Goal: Information Seeking & Learning: Get advice/opinions

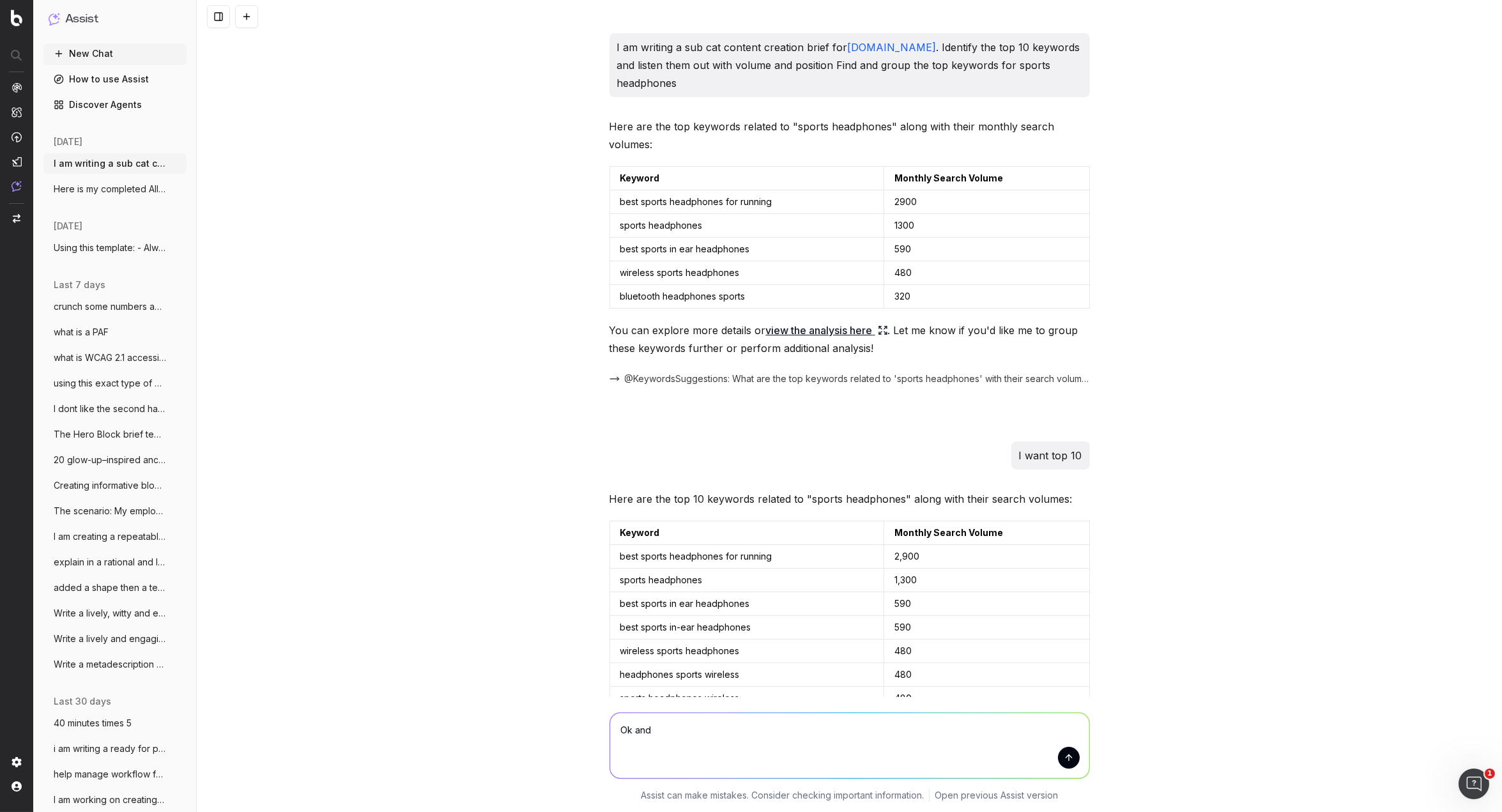
scroll to position [12523, 0]
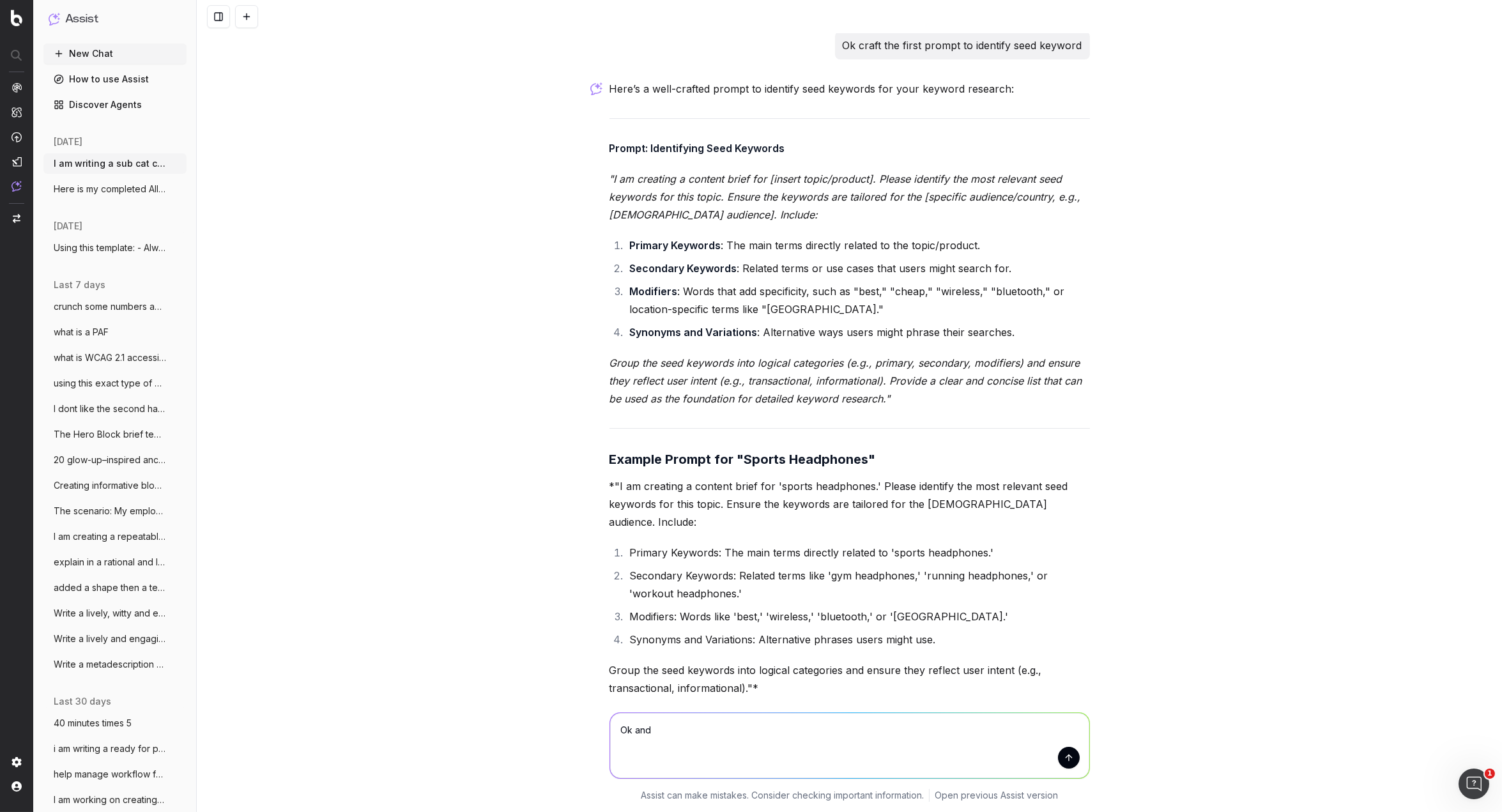
drag, startPoint x: 622, startPoint y: 731, endPoint x: 622, endPoint y: 719, distance: 12.0
click at [597, 730] on div "Ok and Ok and Assist can make mistakes. Consider checking important information…" at bounding box center [849, 754] width 1305 height 115
type textarea "how do I do the vertical pipe in copyOk and"
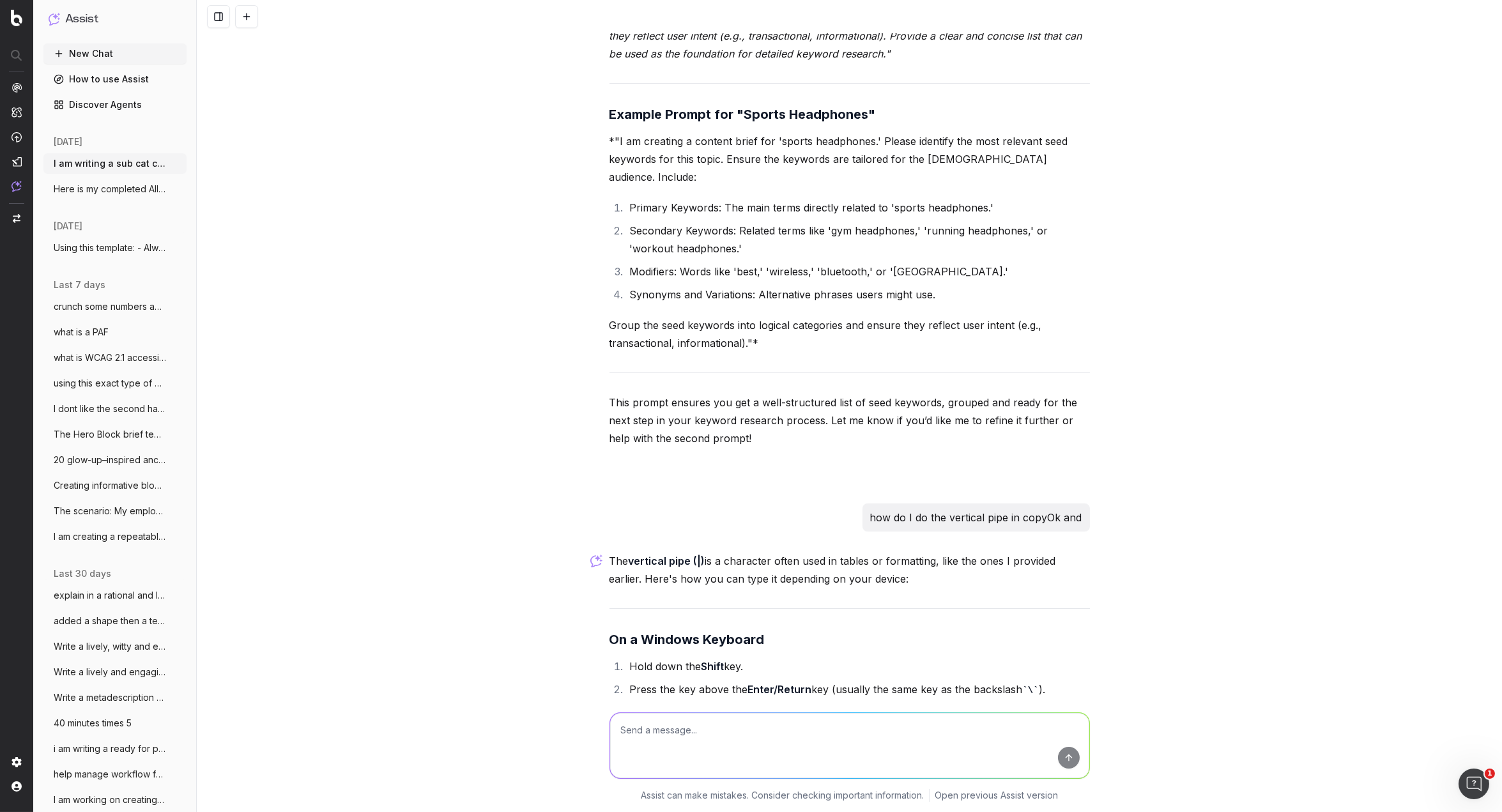
scroll to position [12872, 0]
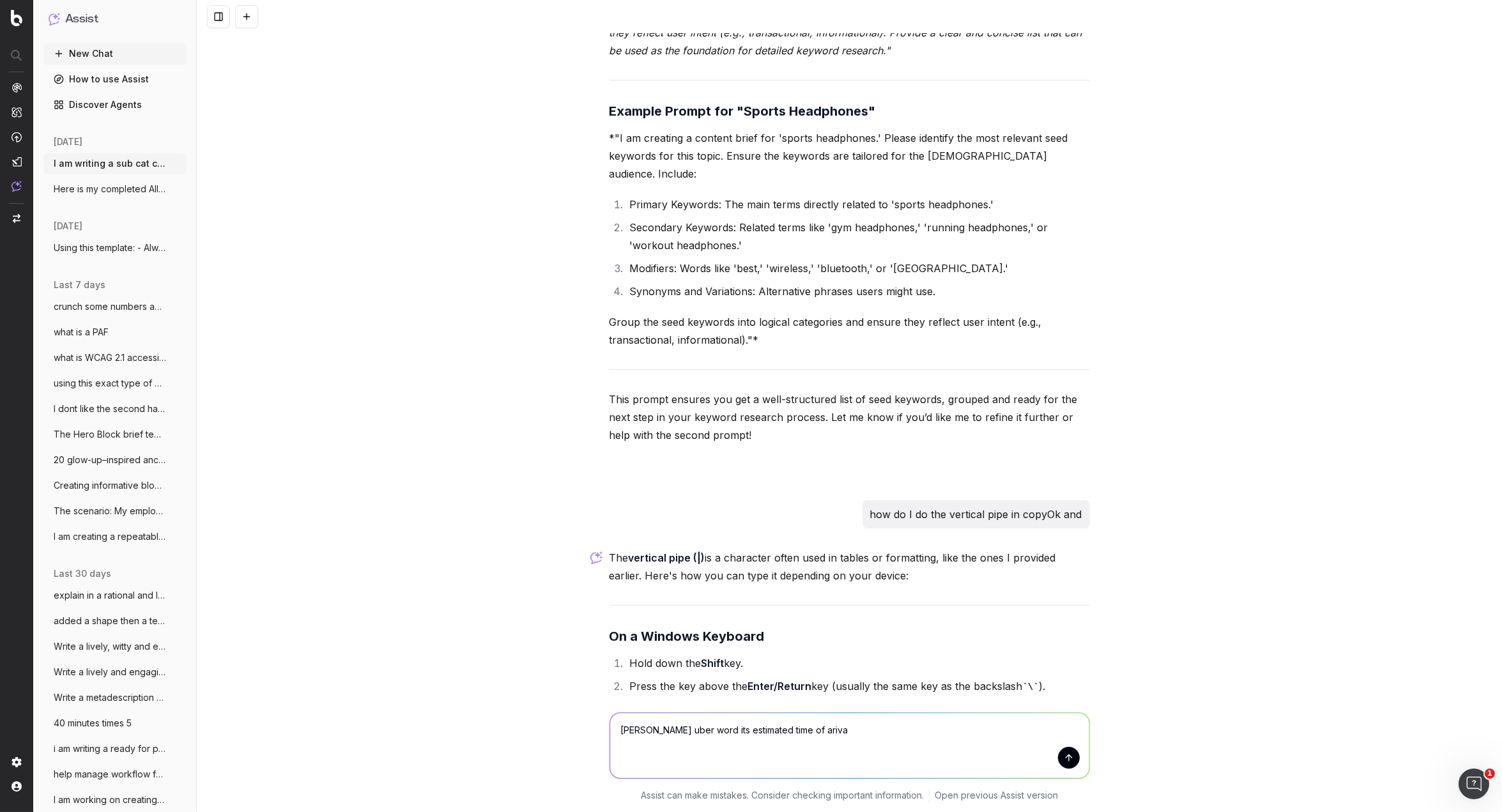
type textarea "[PERSON_NAME] uber word its estimated time of ariva;"
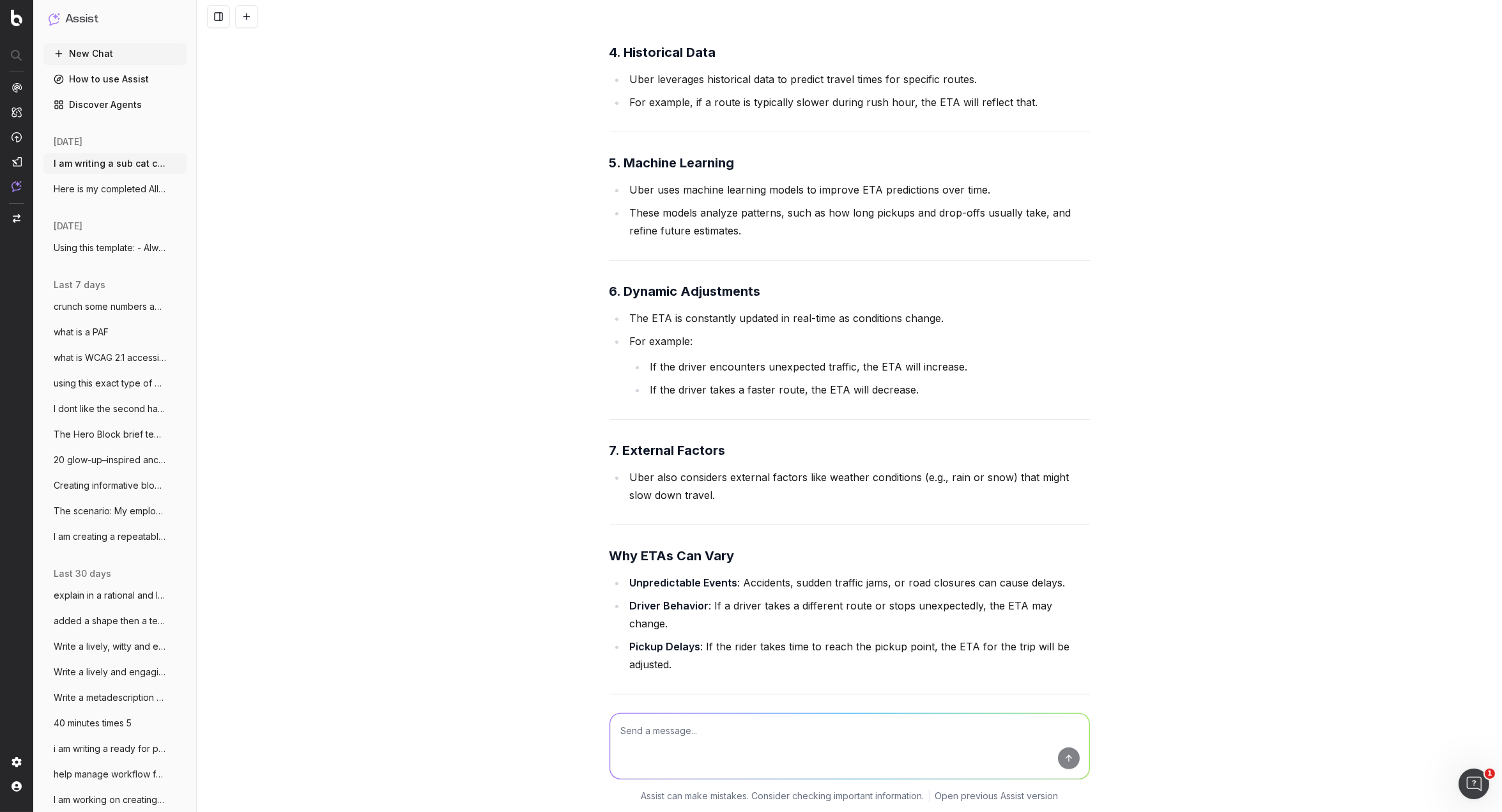
scroll to position [14624, 0]
type textarea "J"
type textarea "How do they word it?"
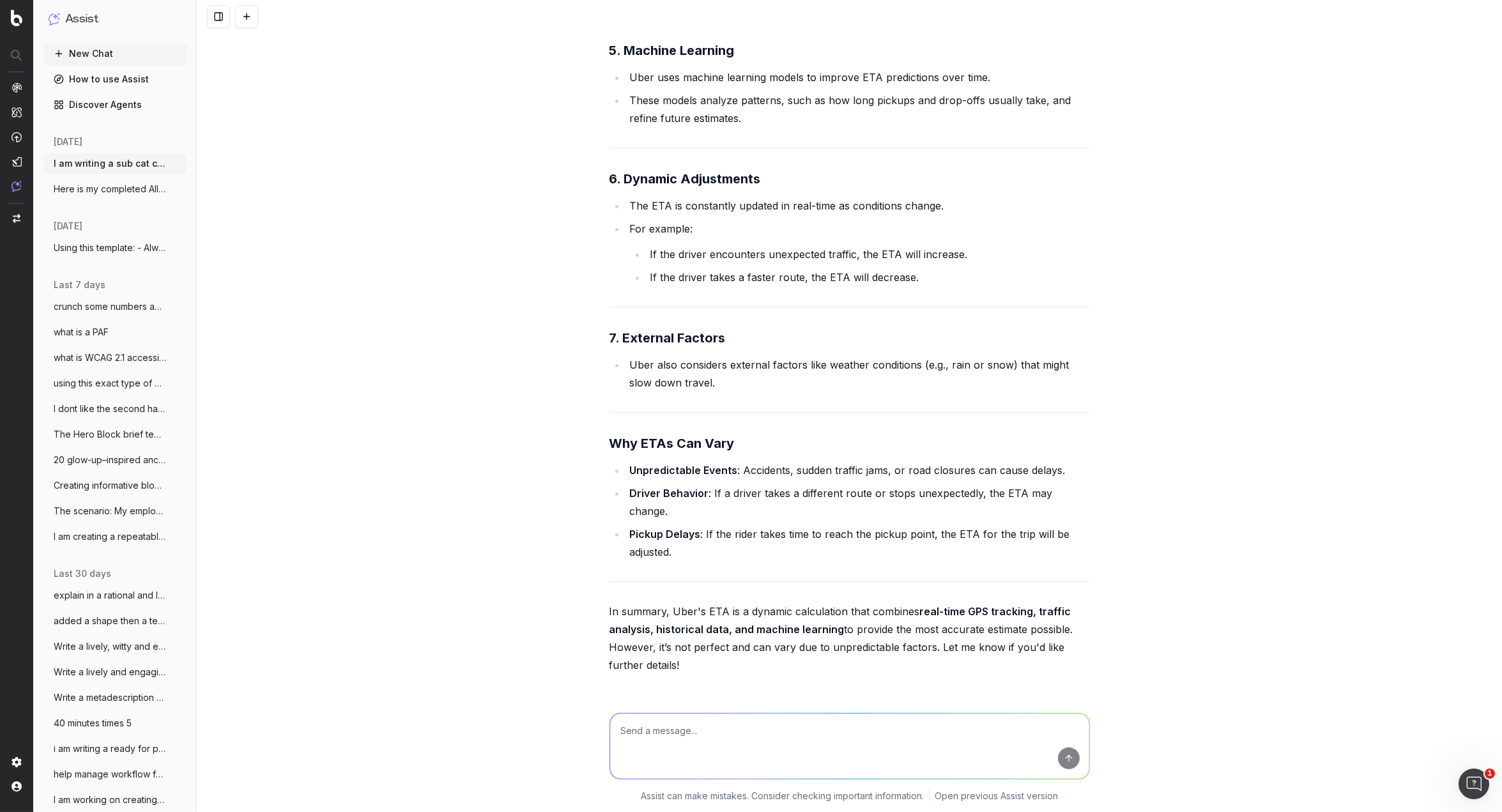
scroll to position [14943, 0]
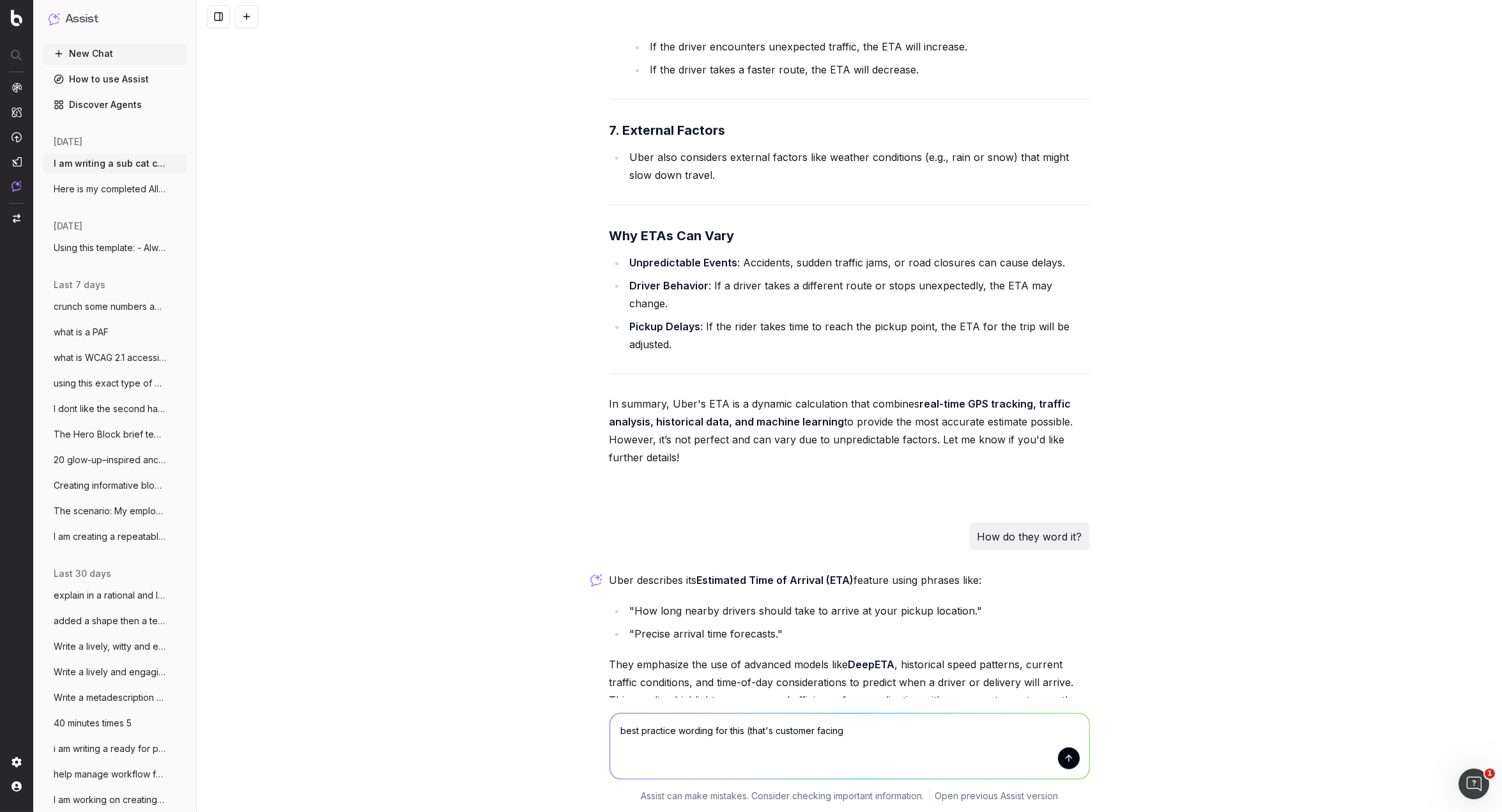
type textarea "best practice wording for this (that's customer facing)"
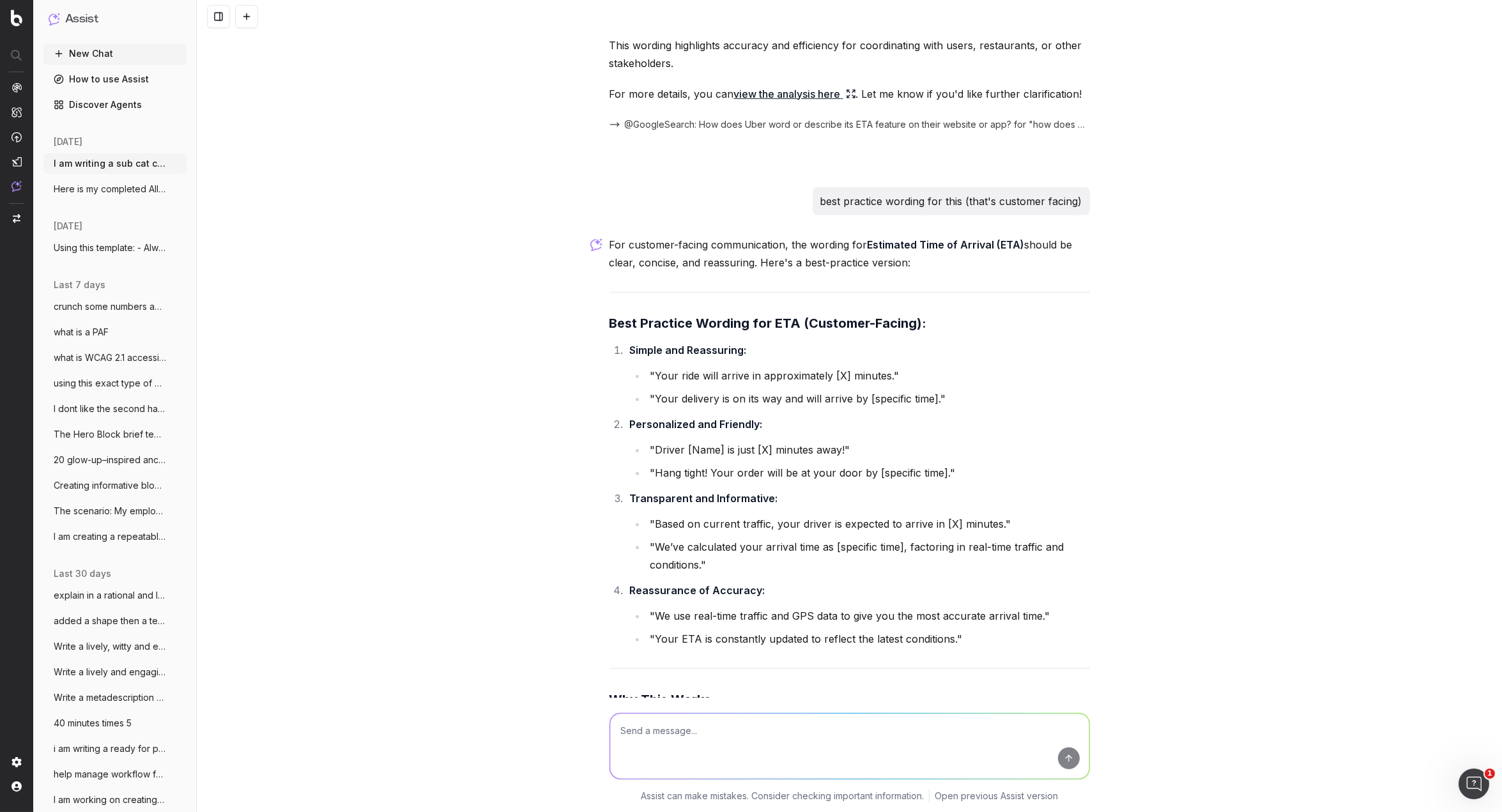
scroll to position [15660, 0]
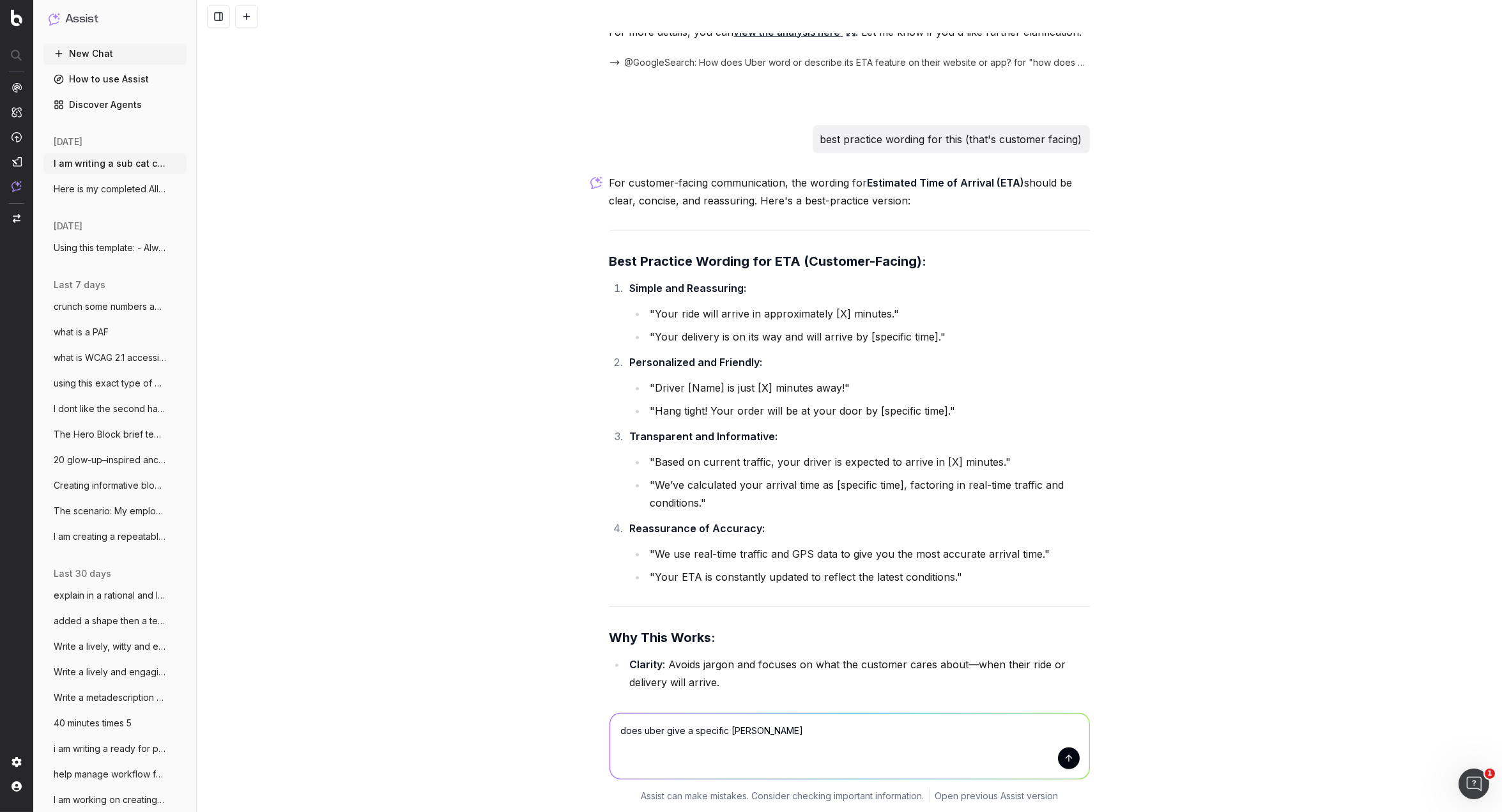
type textarea "does uber give a specific time"
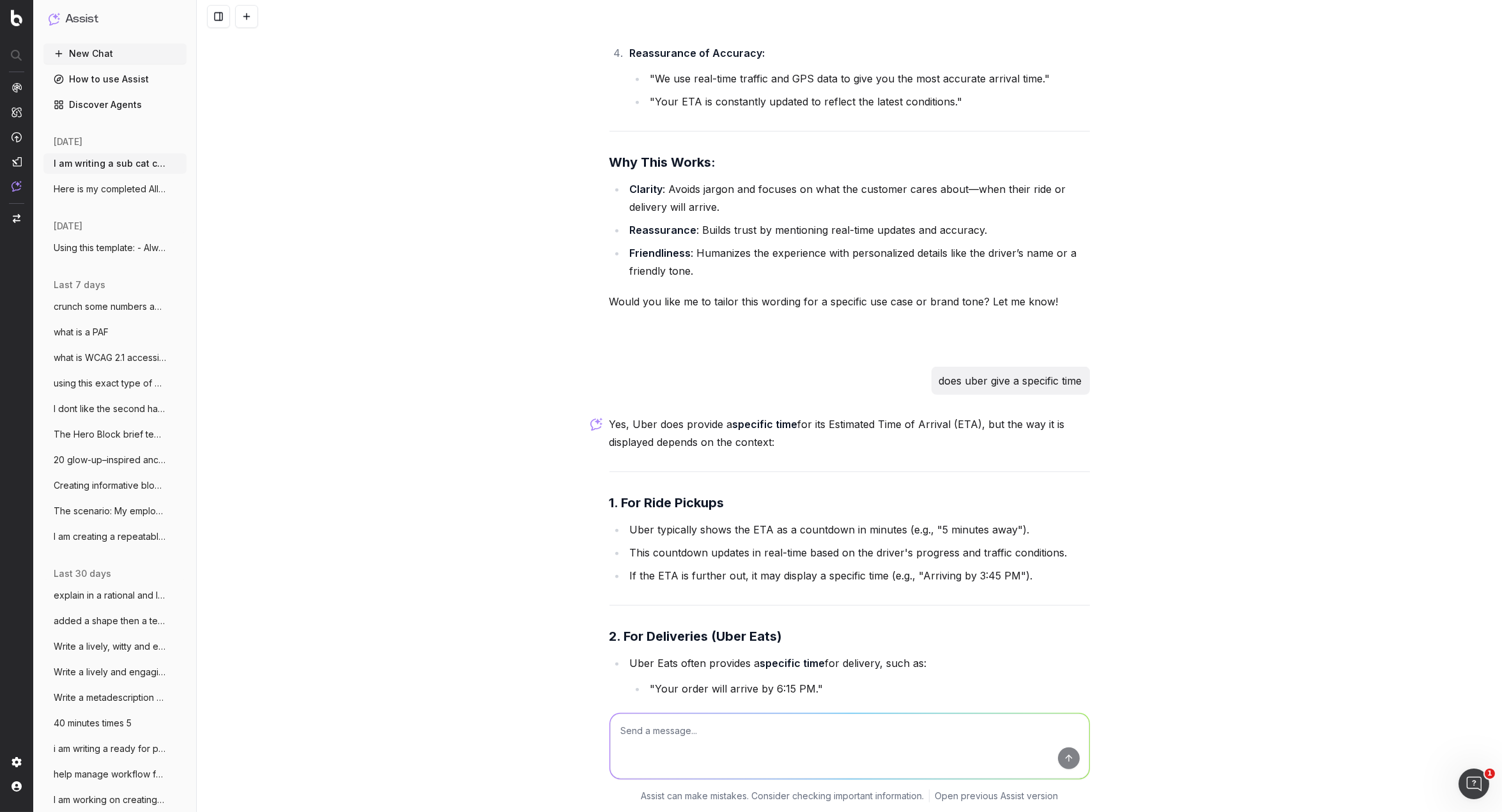
scroll to position [16145, 0]
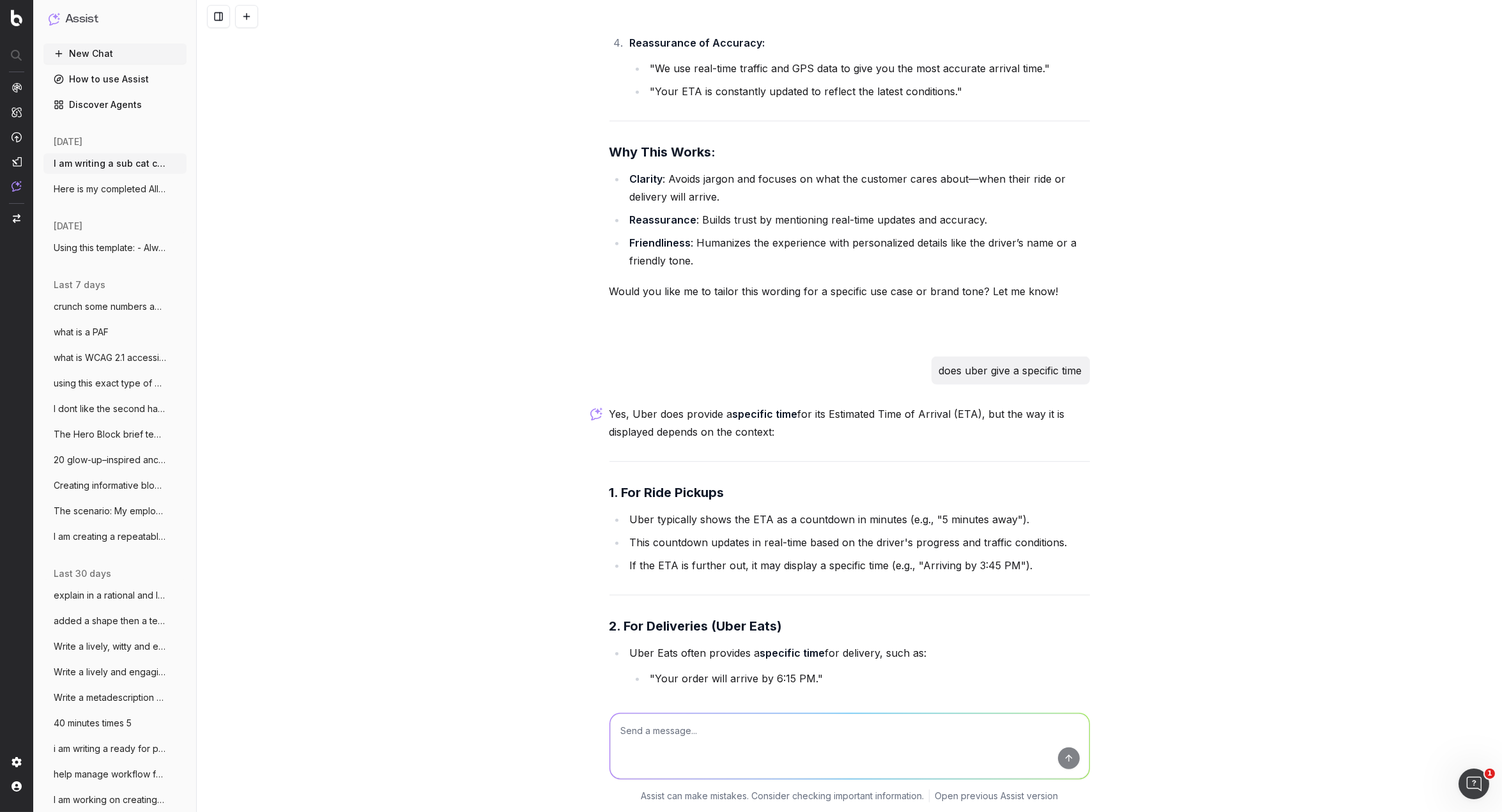
click at [660, 724] on textarea at bounding box center [849, 745] width 479 height 65
type textarea "what do ecomm retailers write for uber delivery and on demand delivery when pre…"
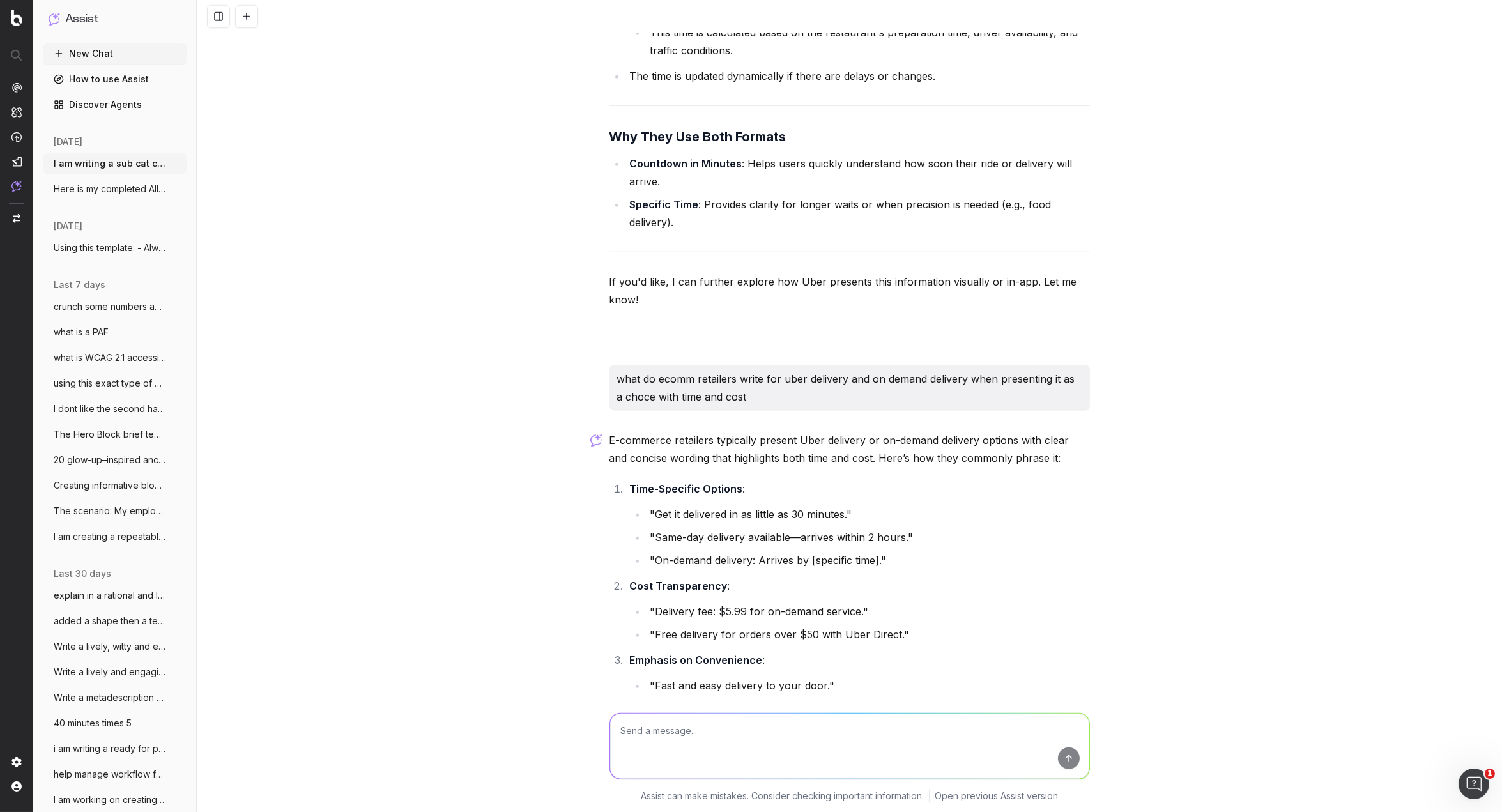
scroll to position [16889, 0]
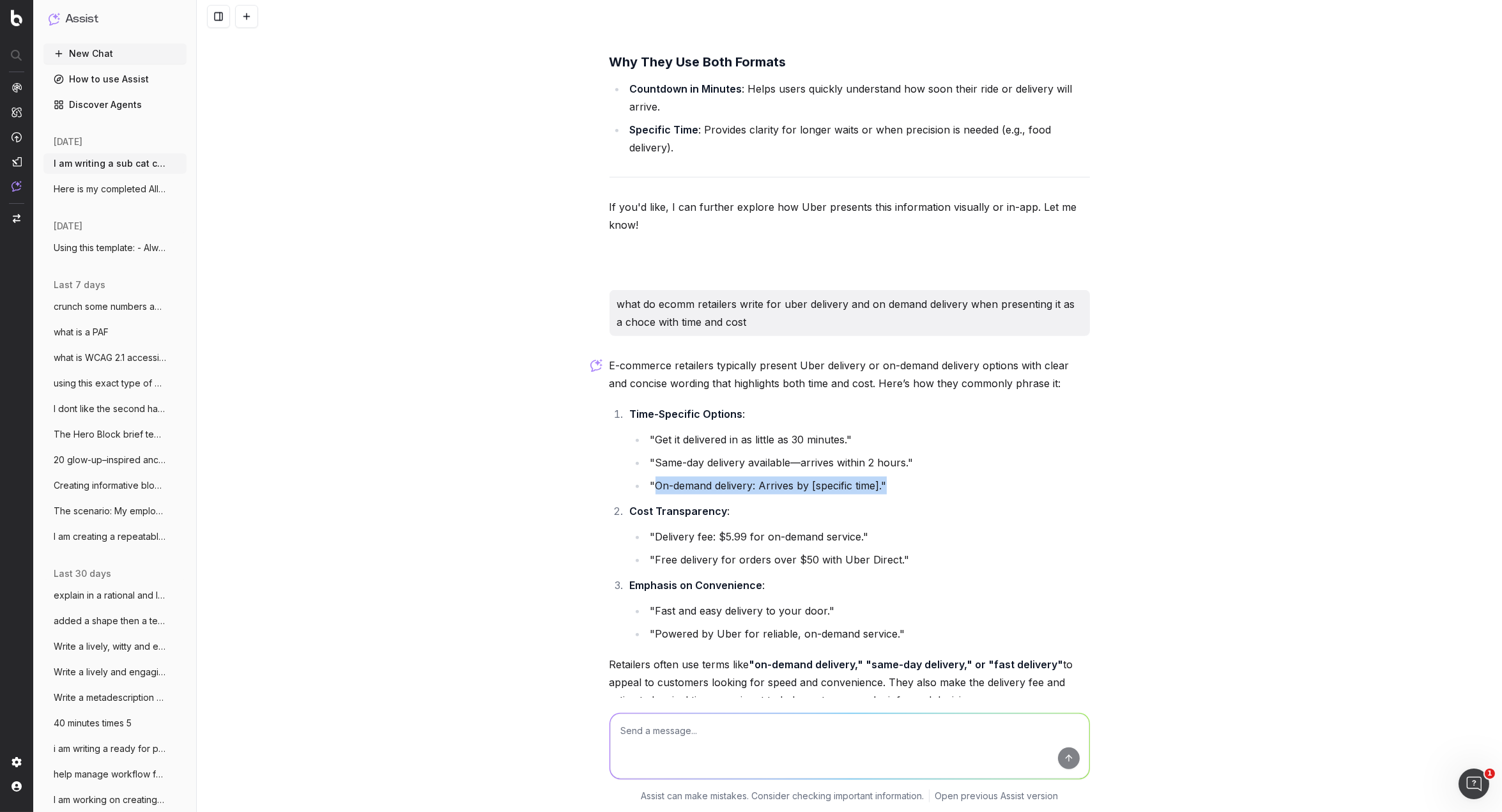
drag, startPoint x: 892, startPoint y: 343, endPoint x: 656, endPoint y: 345, distance: 236.0
click at [656, 476] on li ""On-demand delivery: Arrives by [specific time]."" at bounding box center [867, 485] width 443 height 18
copy li "On-demand delivery: Arrives by [specific time].""
click at [687, 730] on textarea at bounding box center [849, 745] width 479 height 65
type textarea "australian retailers - can I have specific examples"
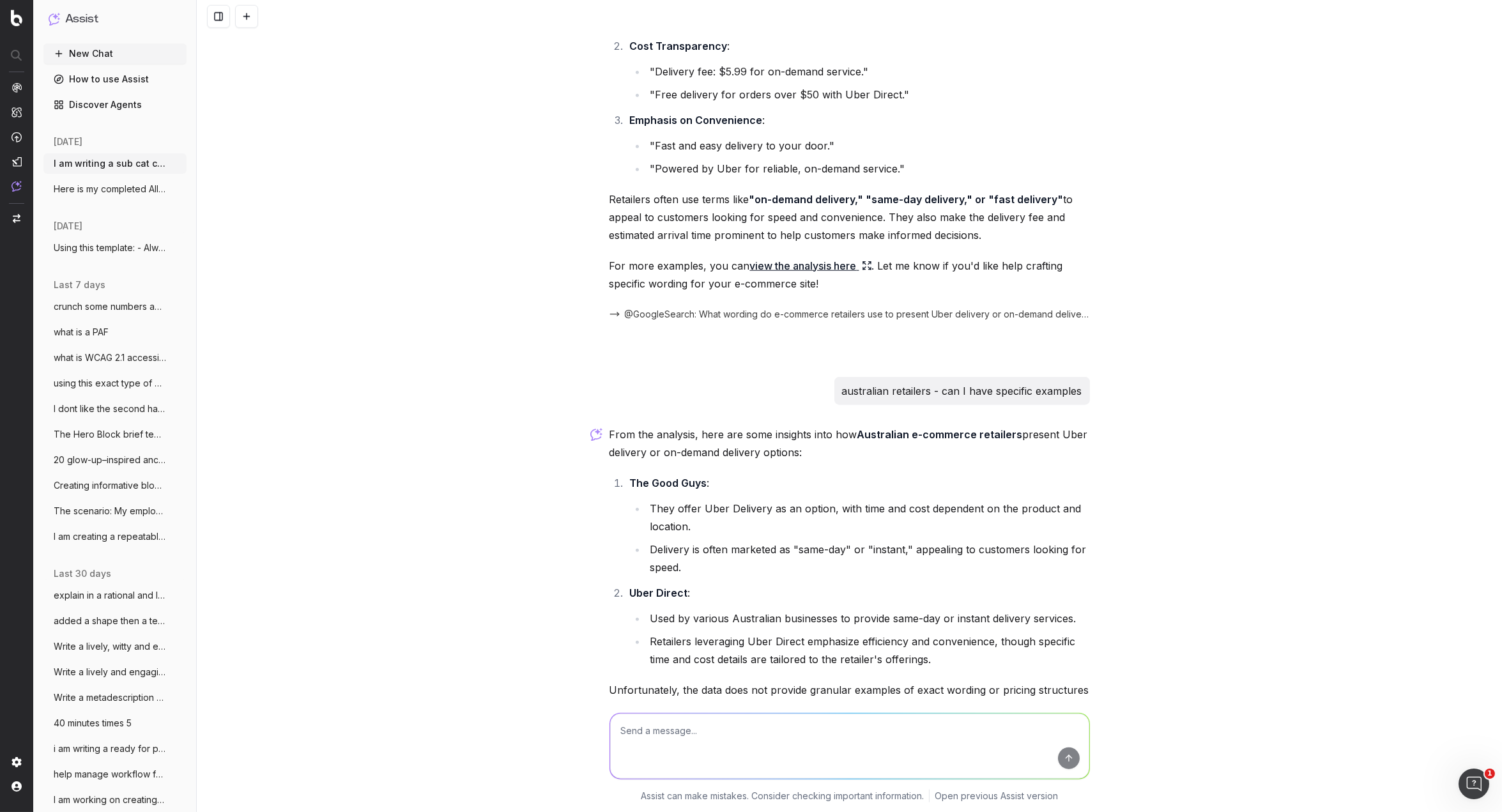
scroll to position [17362, 0]
